Goal: Transaction & Acquisition: Purchase product/service

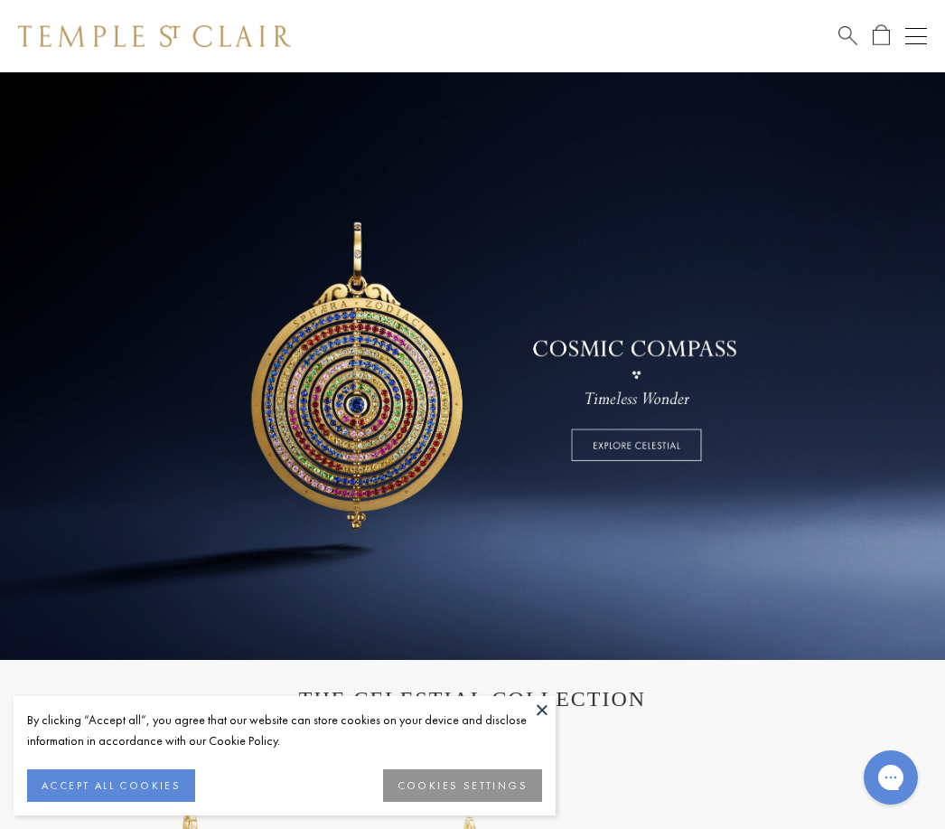
click at [847, 41] on span "Search" at bounding box center [848, 33] width 19 height 19
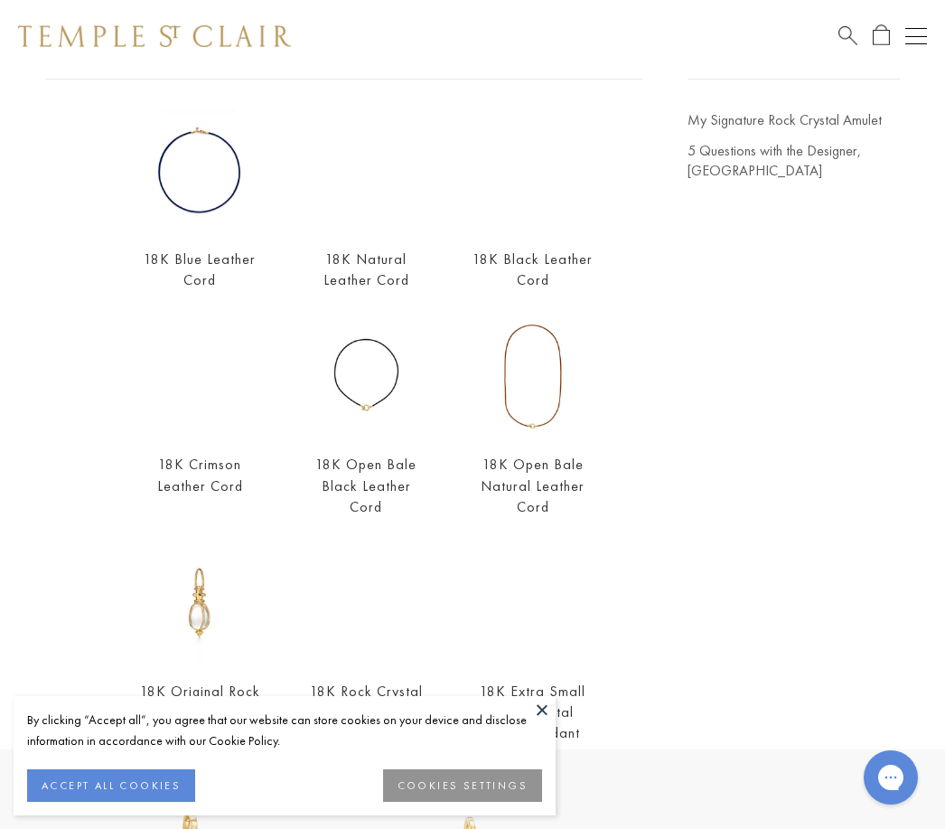
scroll to position [83, 0]
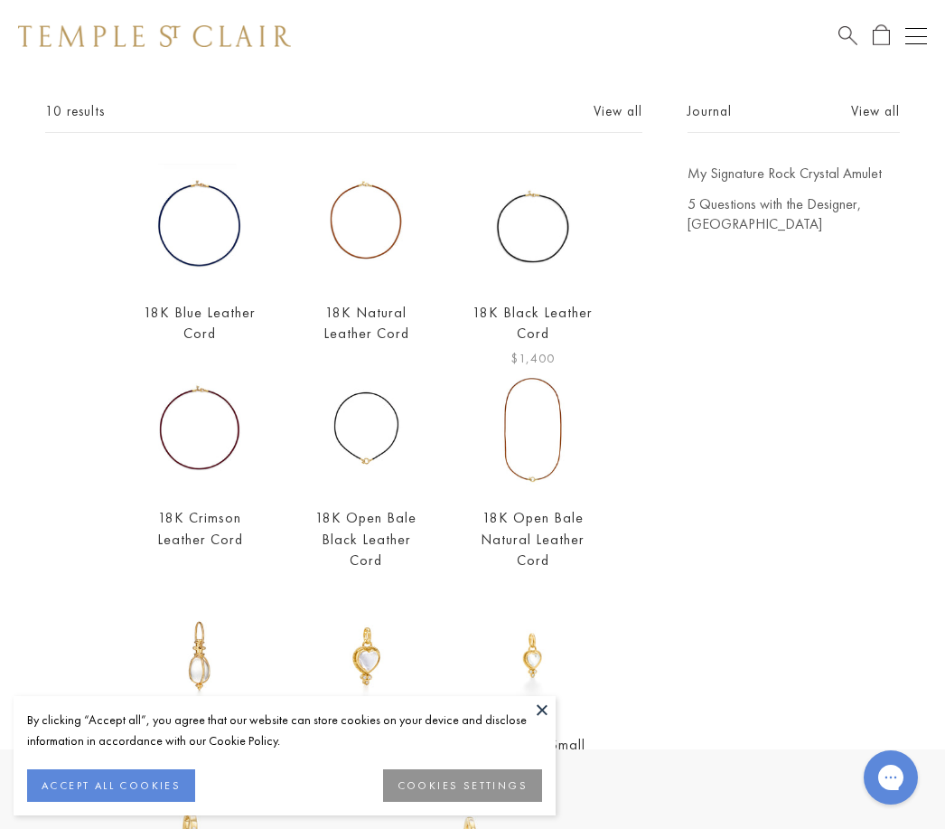
type input "****"
click at [545, 277] on img at bounding box center [533, 224] width 121 height 121
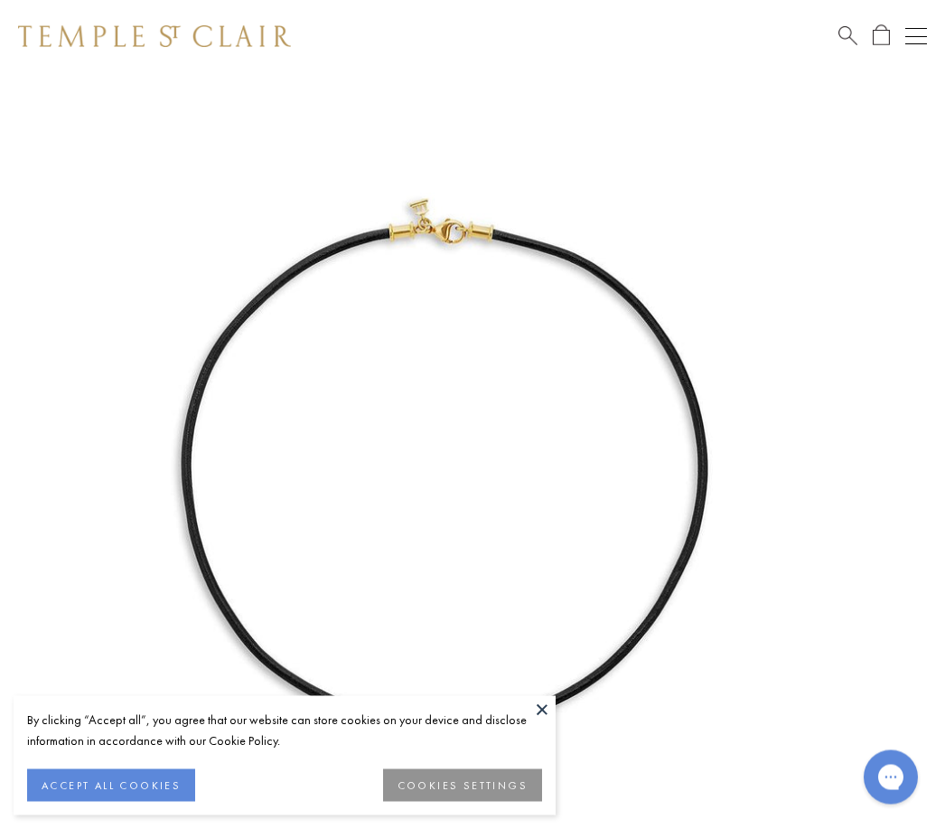
scroll to position [72, 0]
click at [551, 709] on button at bounding box center [542, 709] width 27 height 27
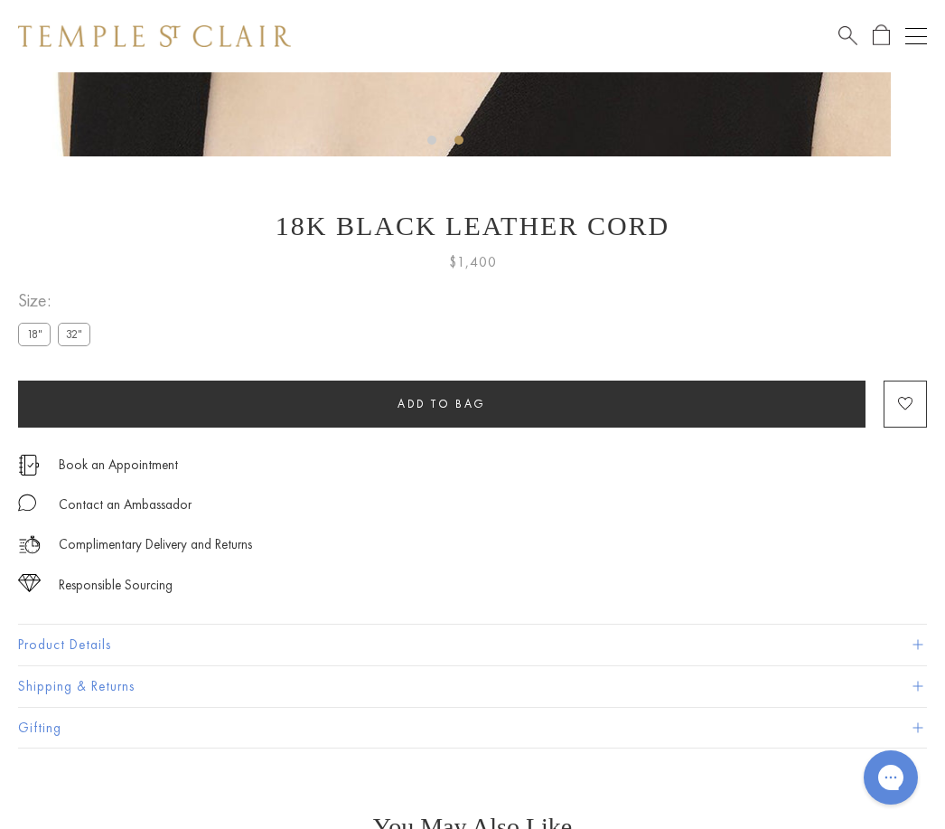
scroll to position [809, 0]
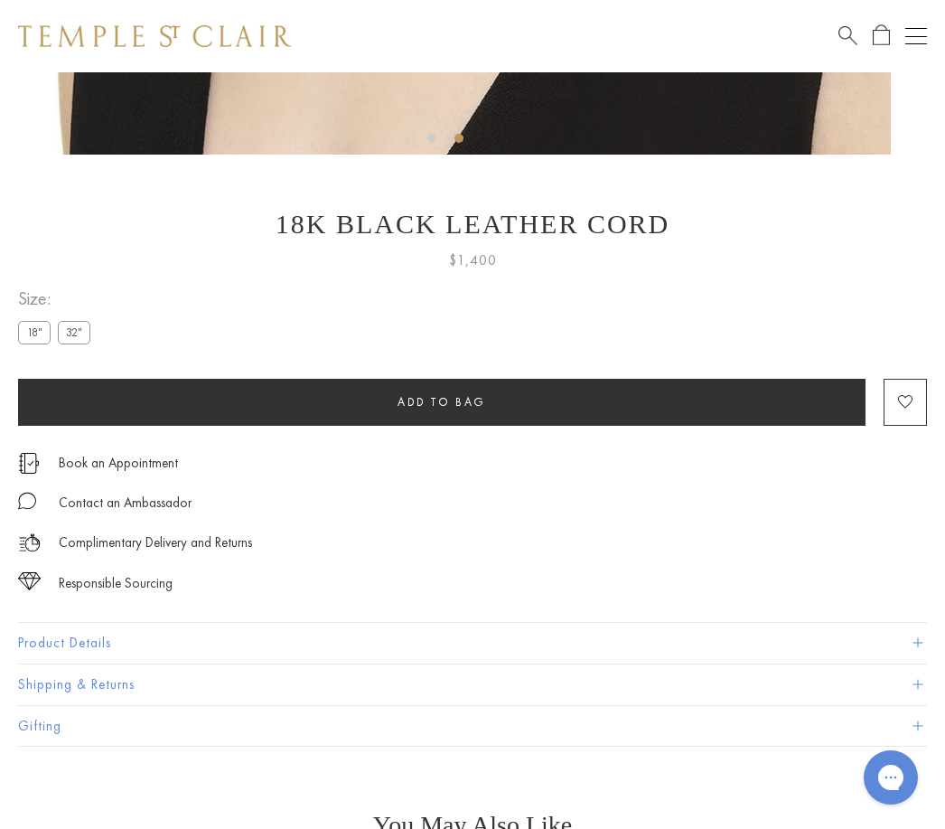
click at [73, 338] on label "32"" at bounding box center [74, 332] width 33 height 23
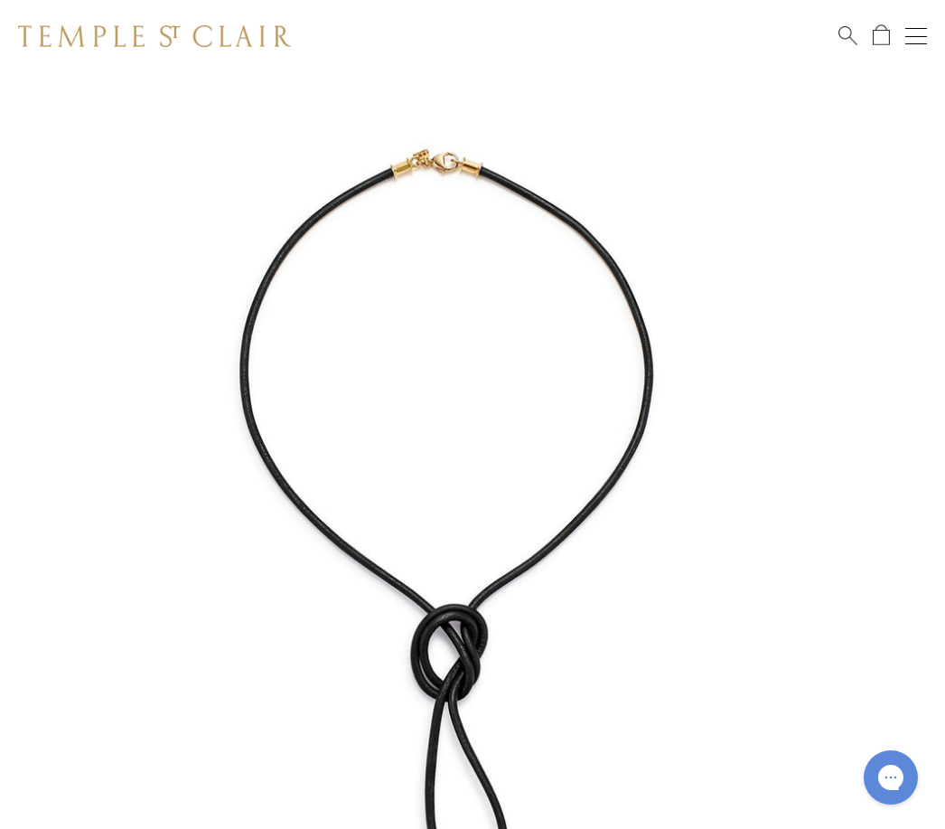
scroll to position [867, 0]
